Goal: Information Seeking & Learning: Learn about a topic

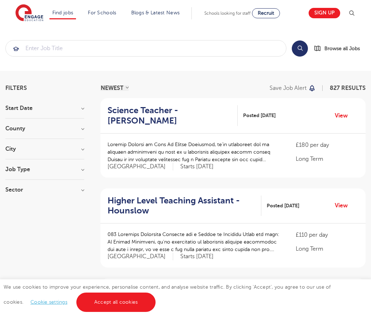
scroll to position [702, 0]
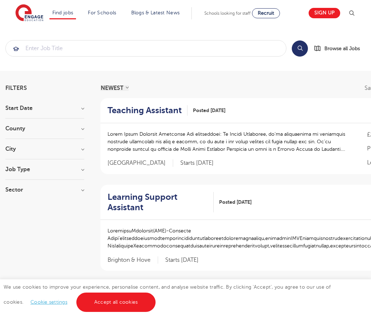
scroll to position [733, 0]
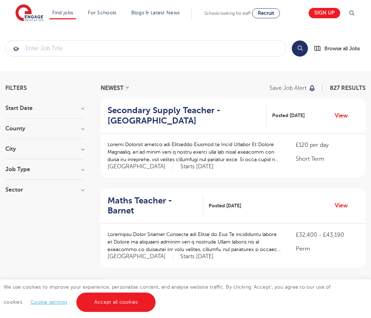
scroll to position [723, 0]
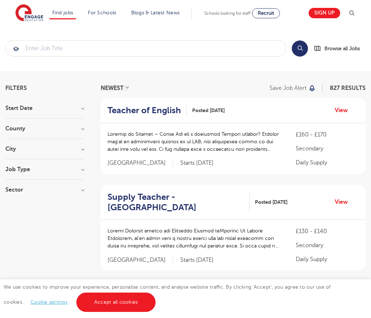
scroll to position [703, 0]
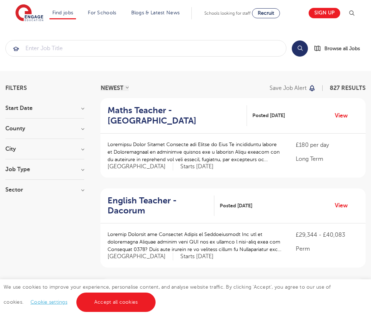
scroll to position [702, 0]
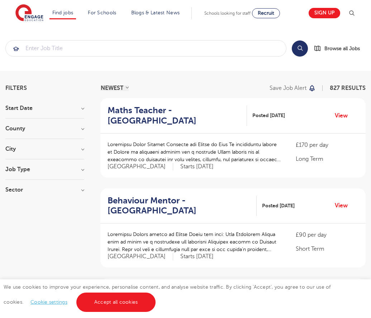
scroll to position [702, 0]
